Goal: Task Accomplishment & Management: Use online tool/utility

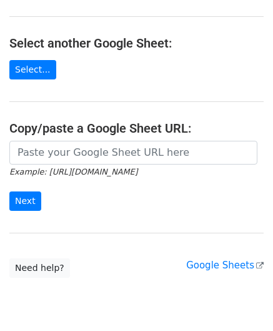
scroll to position [125, 0]
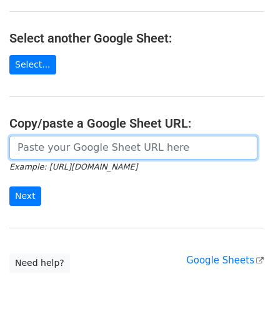
click at [60, 147] on input "url" at bounding box center [133, 148] width 248 height 24
paste input "[URL][DOMAIN_NAME]"
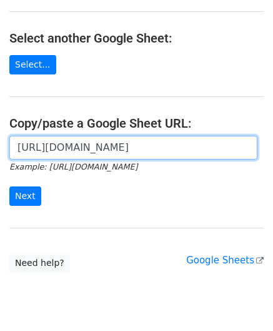
scroll to position [0, 279]
type input "[URL][DOMAIN_NAME]"
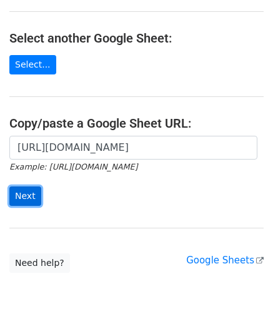
click at [31, 193] on input "Next" at bounding box center [25, 195] width 32 height 19
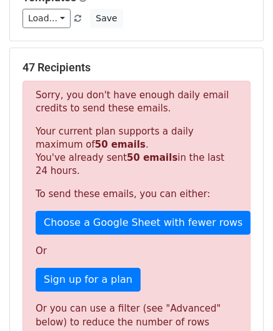
scroll to position [422, 0]
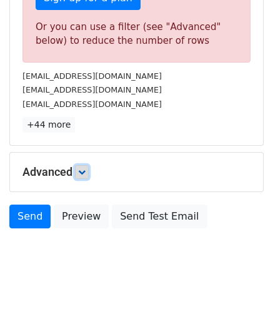
click at [85, 173] on link at bounding box center [82, 172] width 14 height 14
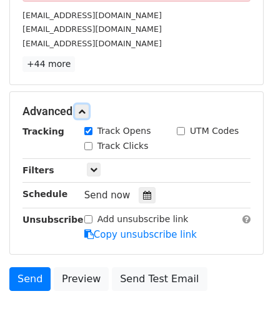
scroll to position [484, 0]
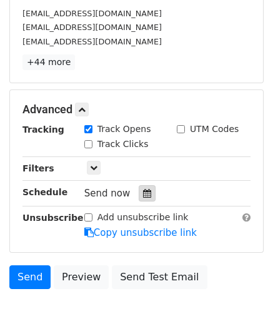
click at [143, 189] on icon at bounding box center [147, 193] width 8 height 9
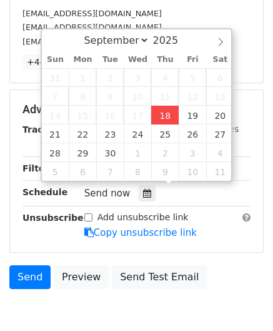
type input "[DATE] 12:00"
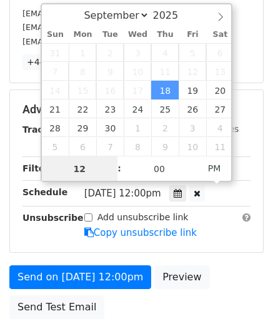
scroll to position [0, 0]
paste input "5"
type input "5"
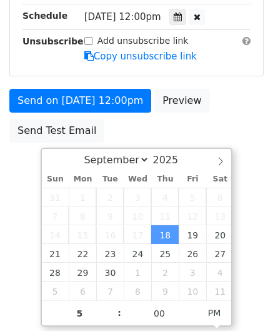
type input "2025-09-18 17:00"
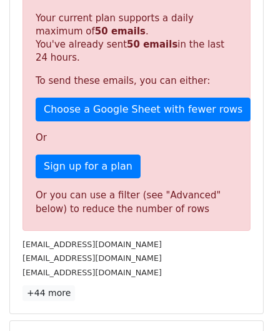
scroll to position [573, 0]
